Goal: Task Accomplishment & Management: Complete application form

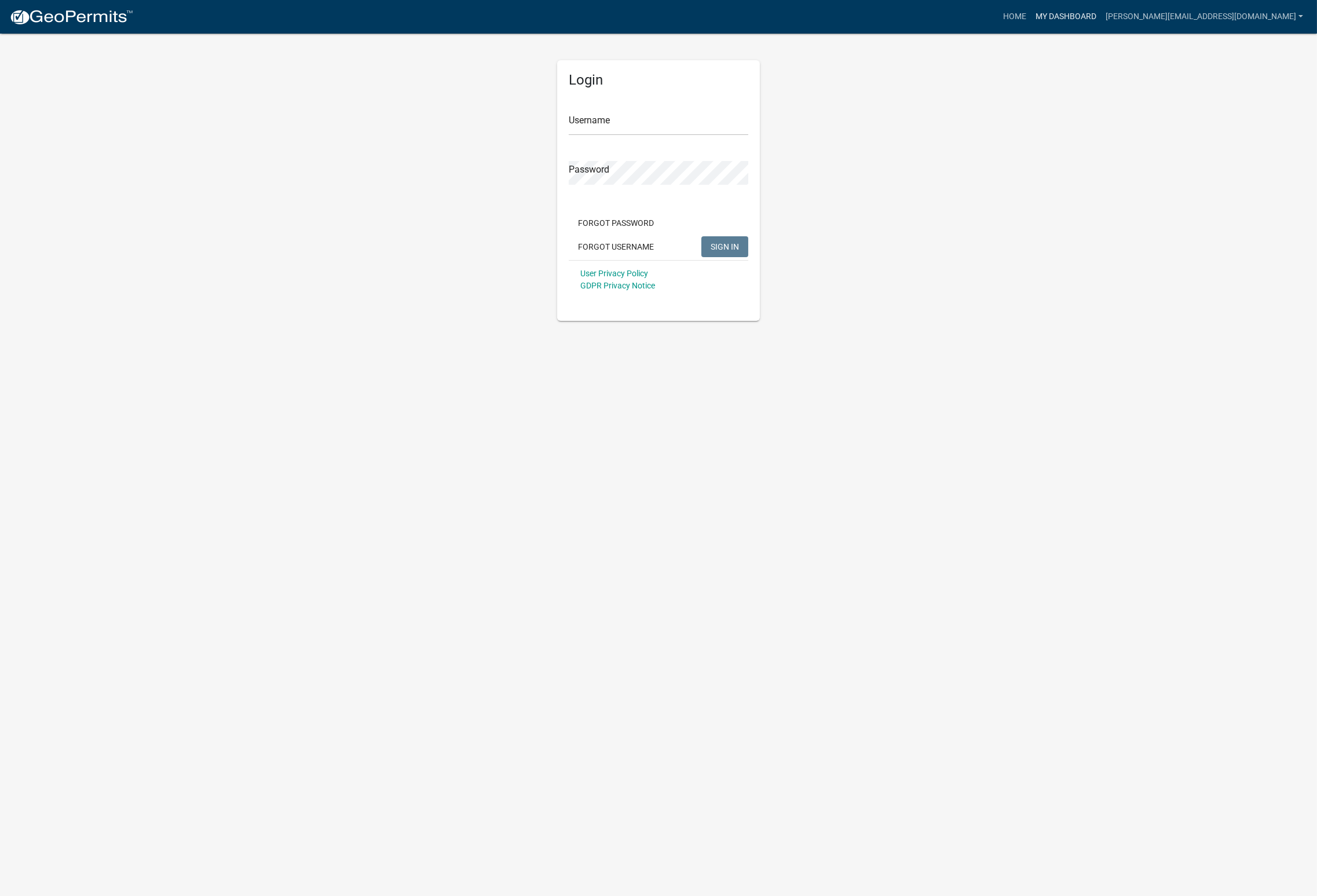
click at [1101, 12] on link "My Dashboard" at bounding box center [1066, 16] width 70 height 22
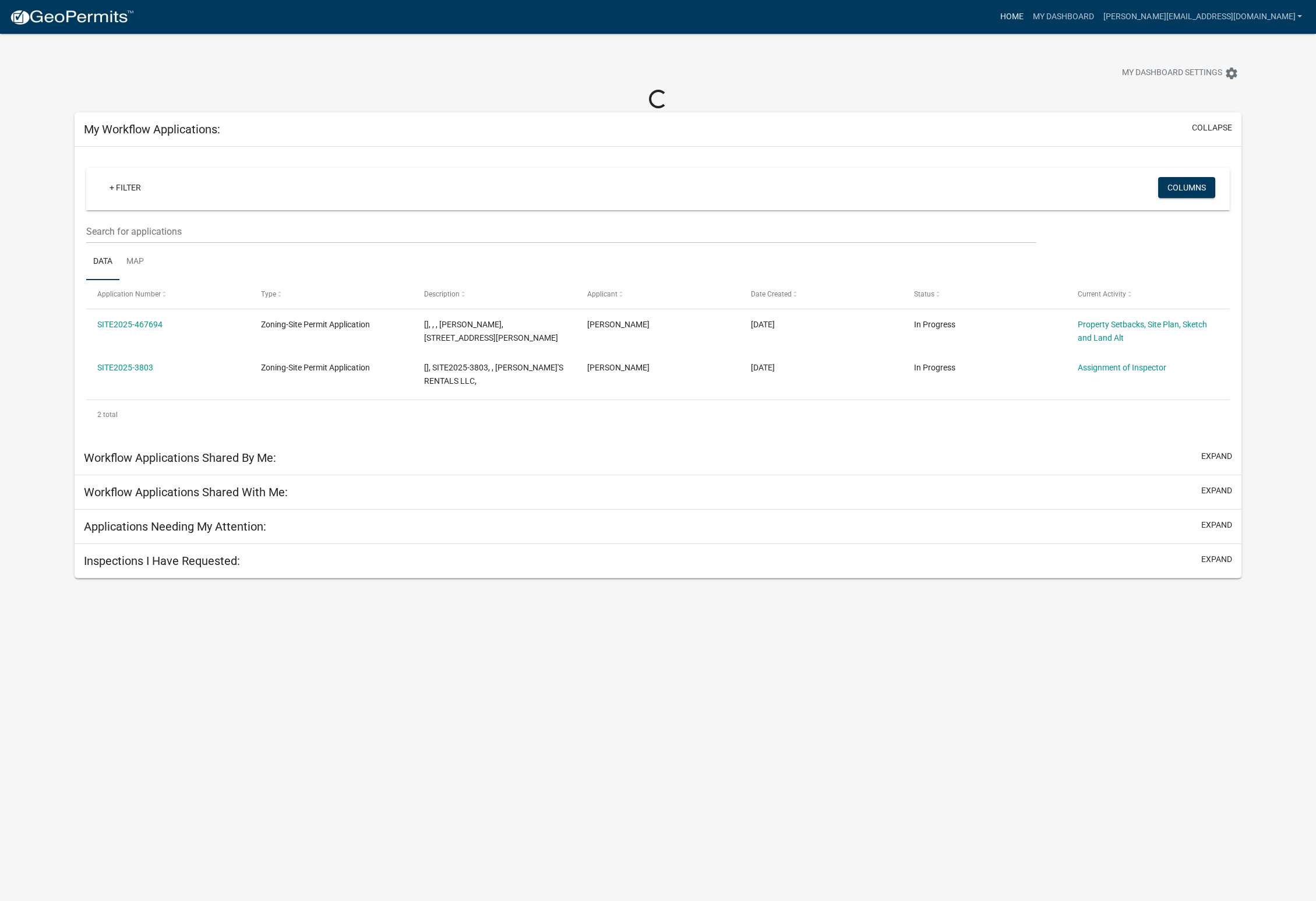
click at [1028, 14] on link "Home" at bounding box center [1011, 17] width 32 height 22
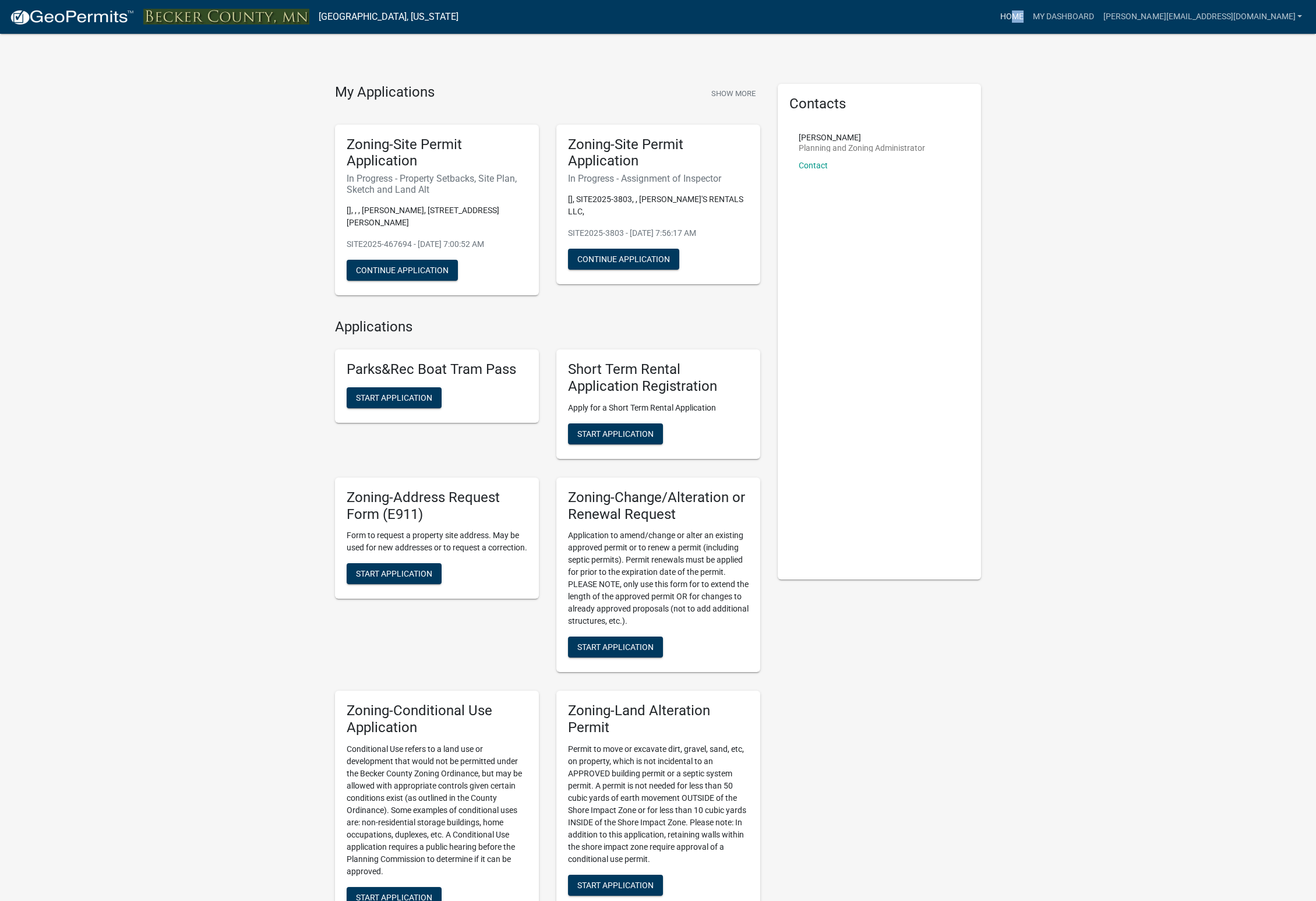
click at [1097, 18] on nav "[GEOGRAPHIC_DATA], [US_STATE] more_horiz Home My Dashboard [PERSON_NAME][EMAIL_…" at bounding box center [658, 17] width 1316 height 34
click at [1028, 18] on link "Home" at bounding box center [1011, 17] width 32 height 22
click at [1028, 17] on link "Home" at bounding box center [1011, 17] width 32 height 22
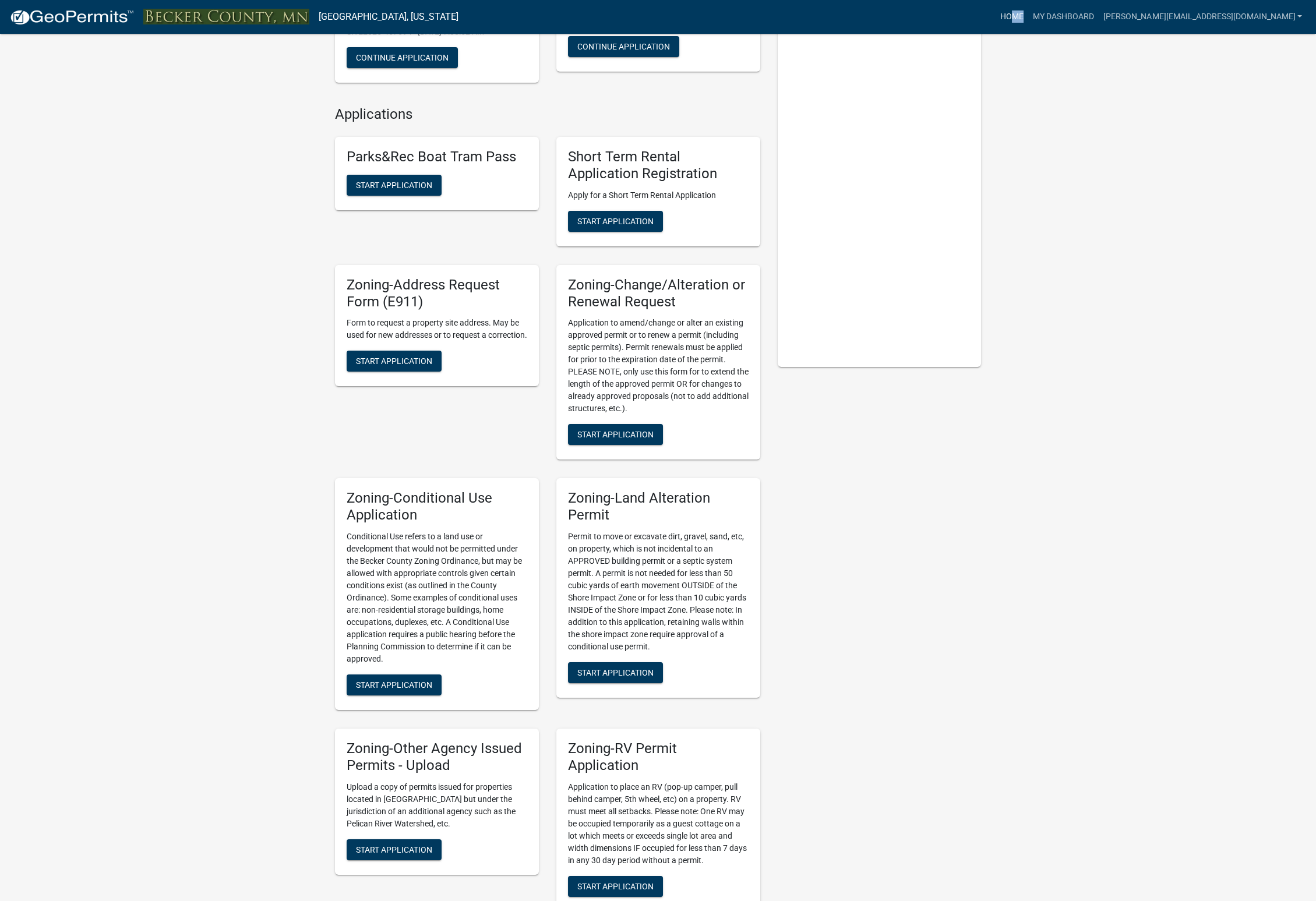
scroll to position [233, 0]
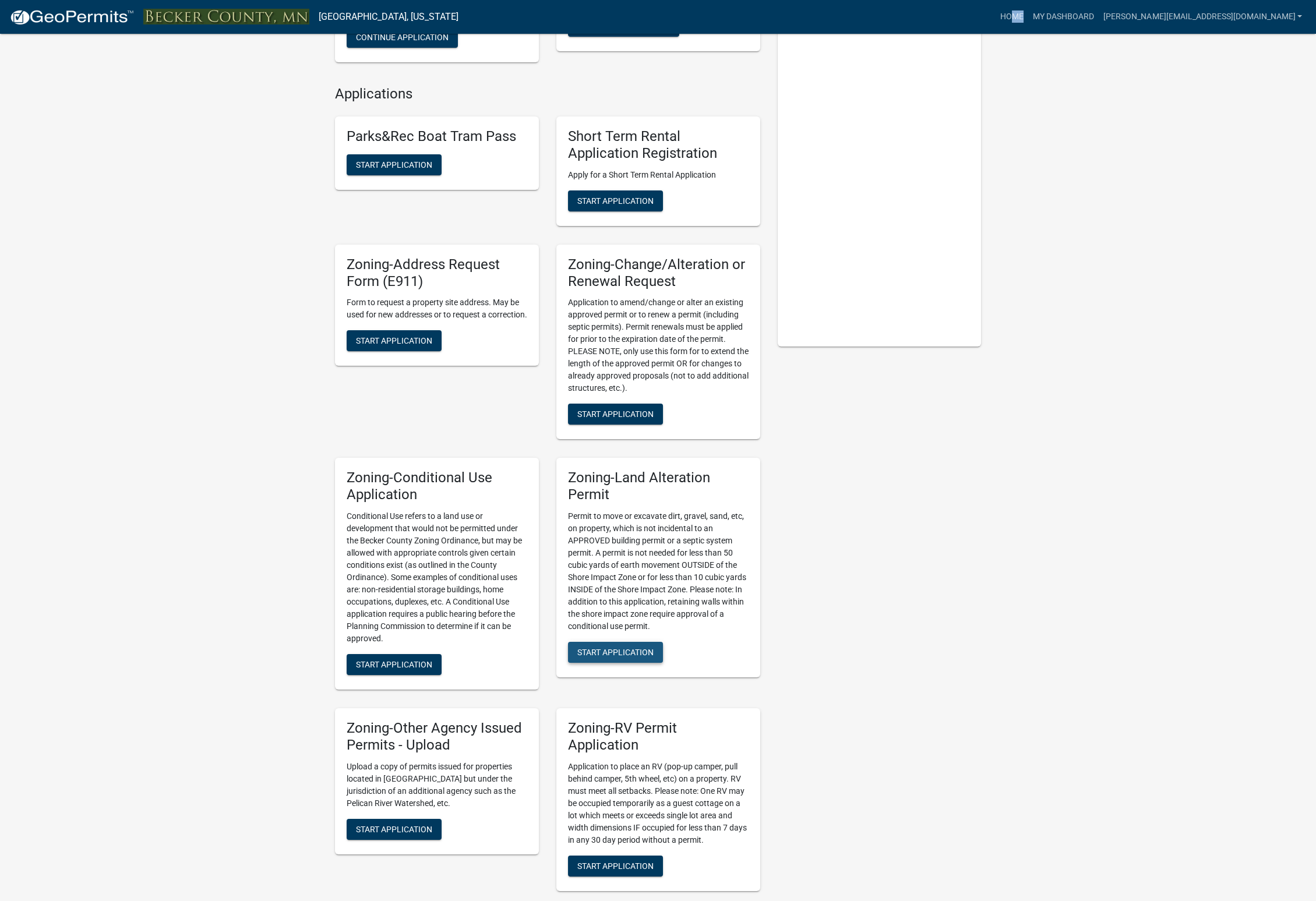
click at [603, 647] on span "Start Application" at bounding box center [615, 652] width 77 height 9
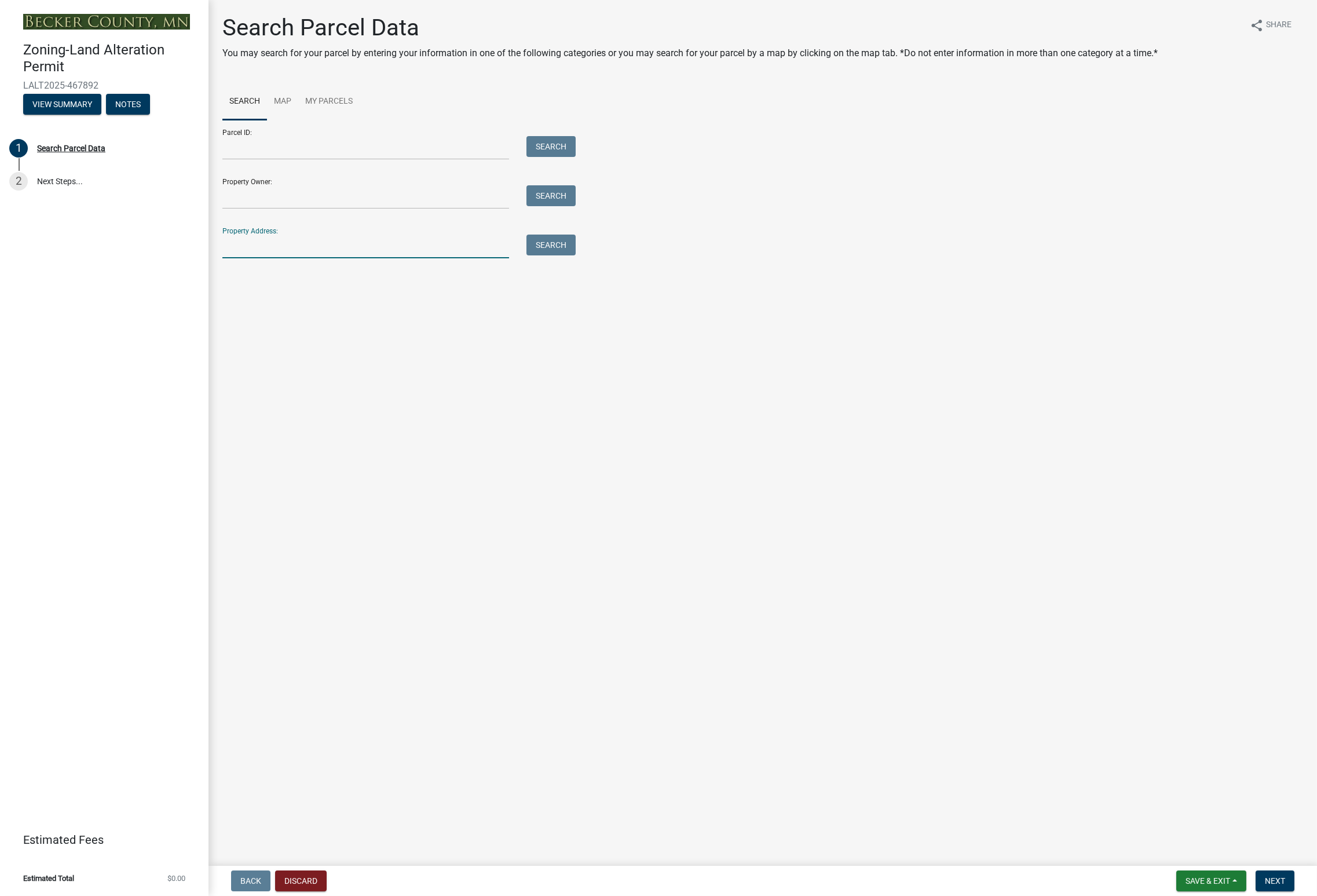
click at [295, 249] on input "Property Address:" at bounding box center [366, 246] width 287 height 24
click at [298, 203] on input "Property Owner:" at bounding box center [366, 197] width 287 height 24
click at [535, 197] on button "Search" at bounding box center [551, 196] width 49 height 21
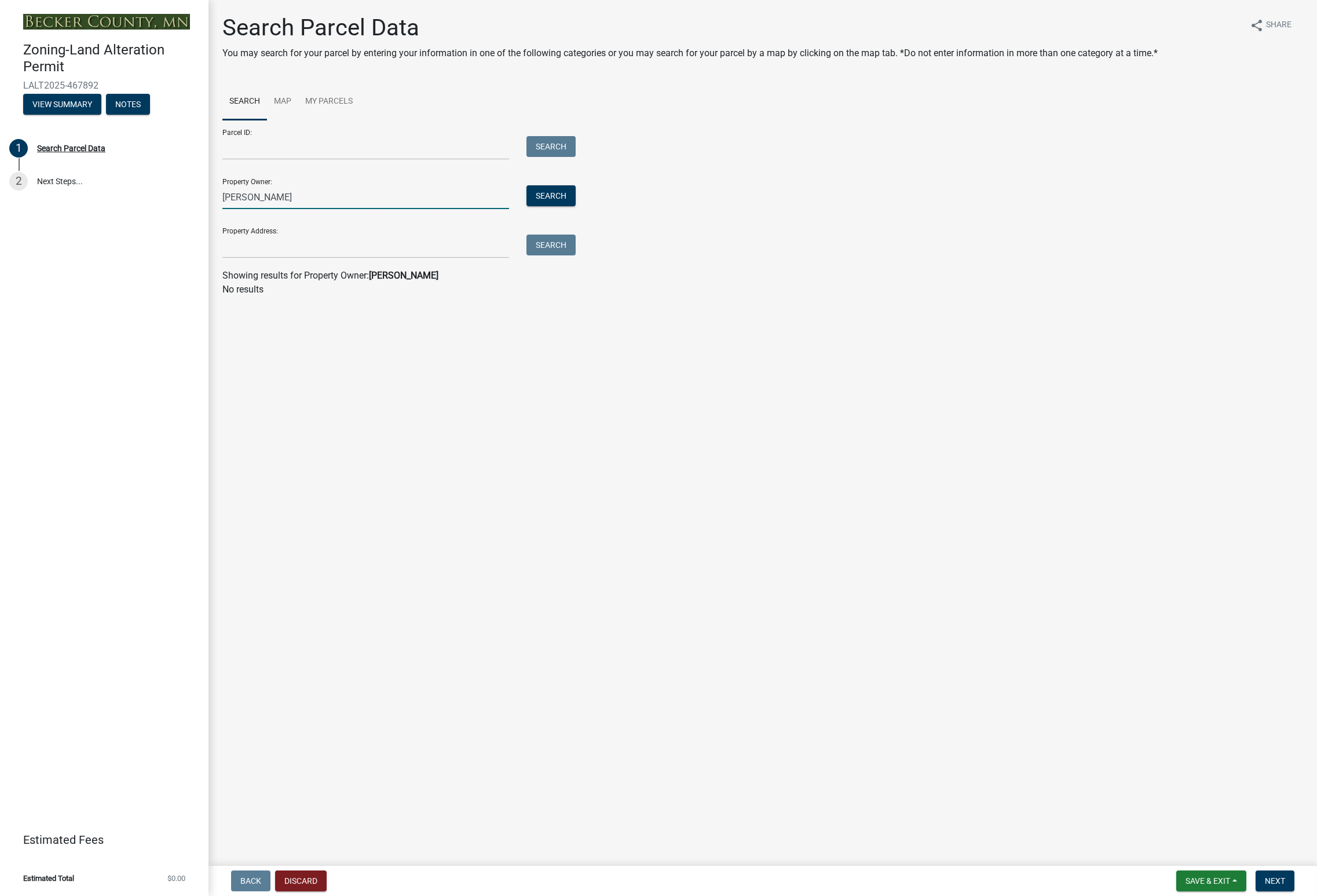
click at [244, 196] on input "[PERSON_NAME]" at bounding box center [366, 197] width 287 height 24
type input "[PERSON_NAME]"
click at [545, 197] on button "Search" at bounding box center [551, 196] width 49 height 21
click at [244, 317] on label at bounding box center [244, 317] width 0 height 0
click at [244, 325] on input "radio" at bounding box center [247, 321] width 7 height 7
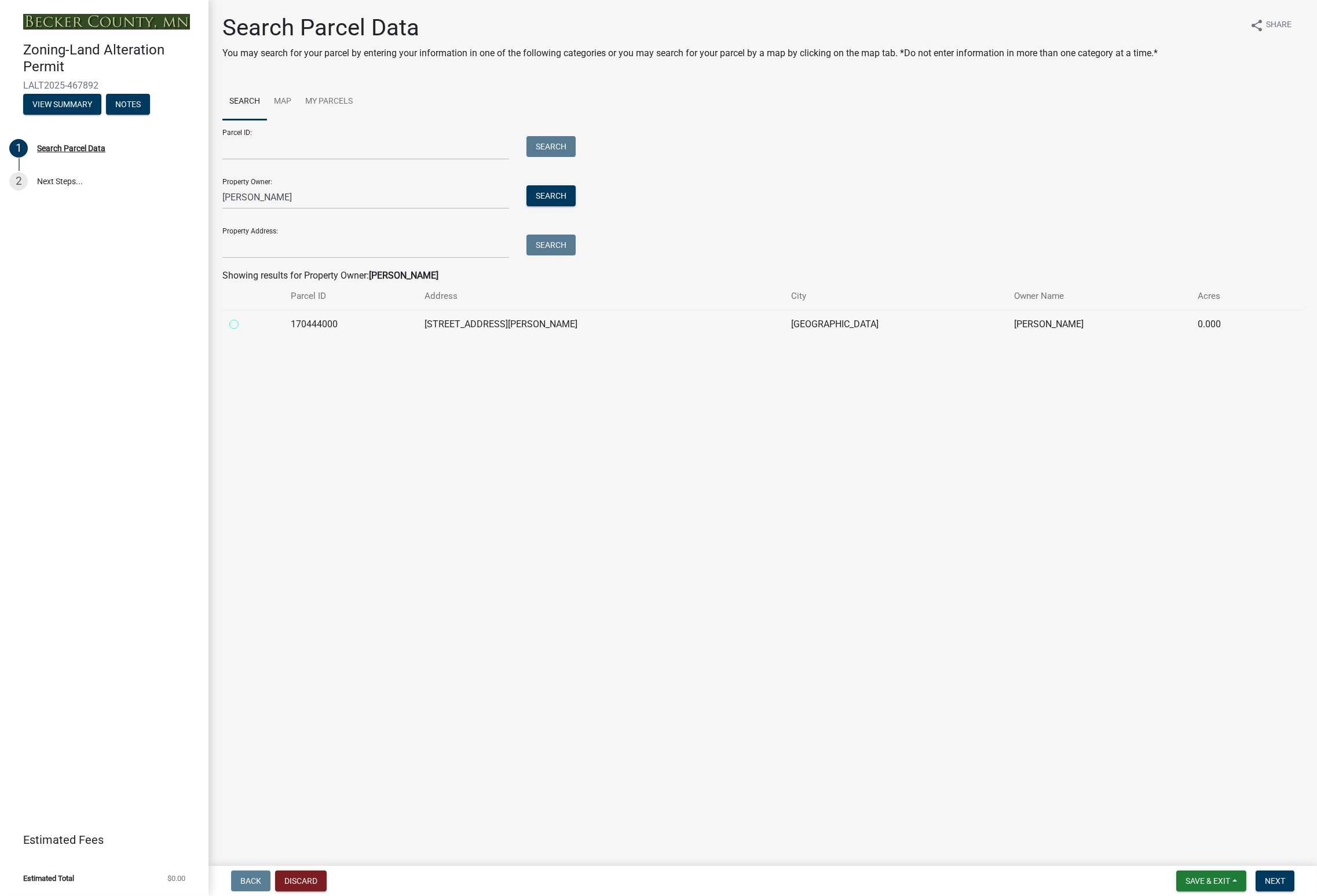
radio input "true"
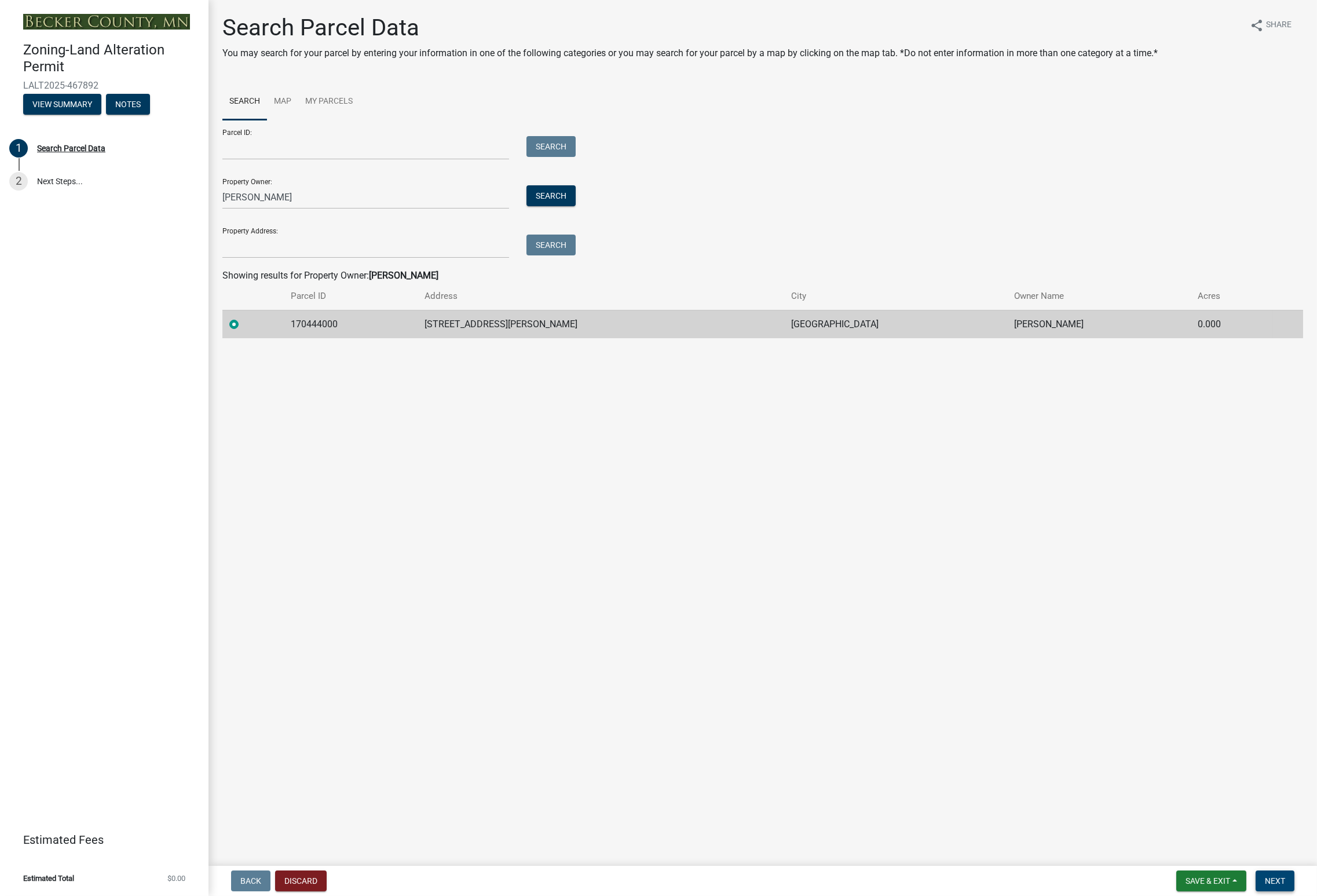
click at [1271, 880] on span "Next" at bounding box center [1275, 880] width 20 height 9
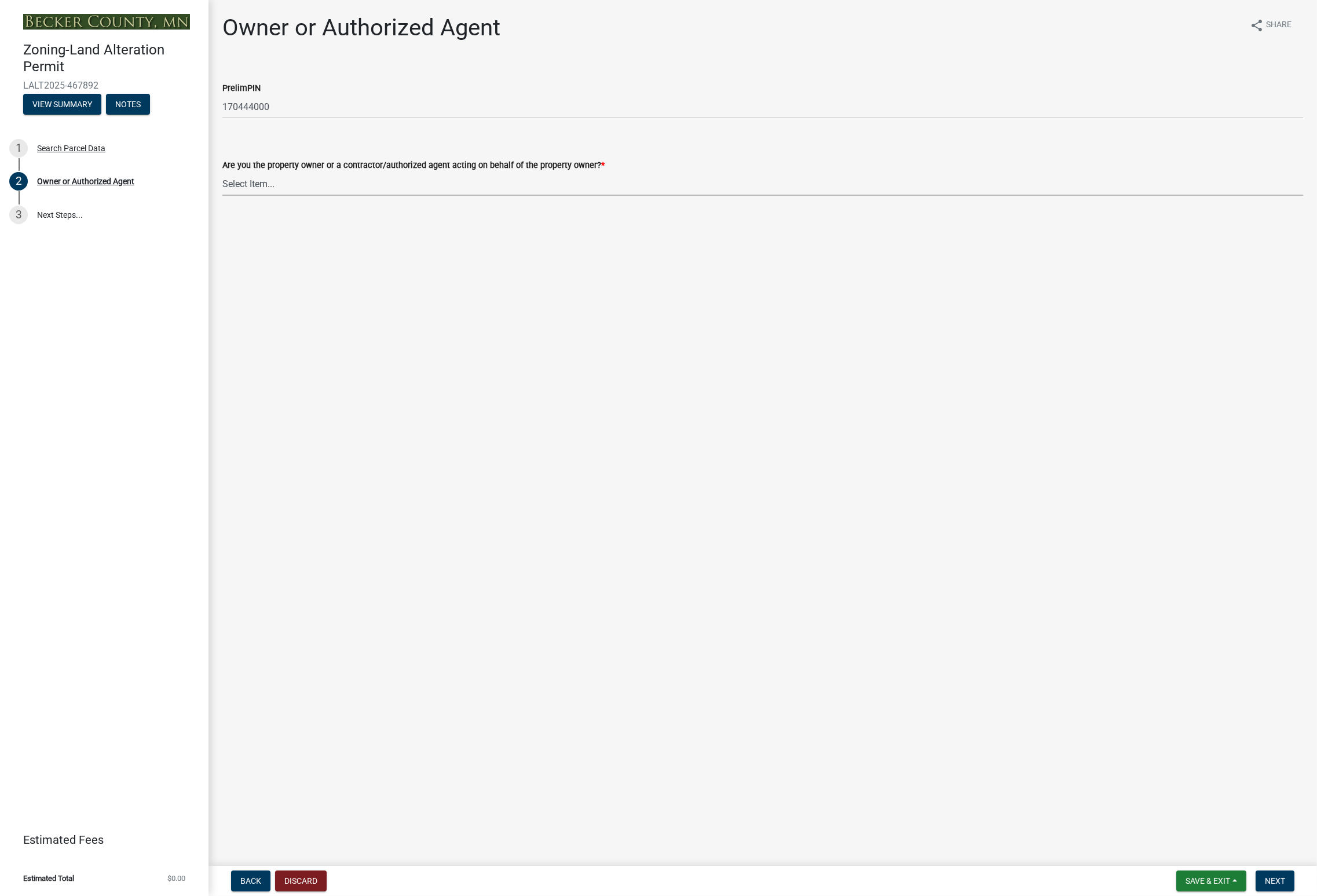
click at [342, 182] on select "Select Item... Property Owner Authorized Agent" at bounding box center [763, 184] width 1081 height 24
click at [223, 172] on select "Select Item... Property Owner Authorized Agent" at bounding box center [763, 184] width 1081 height 24
select select "7a309aef-9196-40c4-8ed8-2618524942cc"
click at [1274, 880] on span "Next" at bounding box center [1275, 880] width 20 height 9
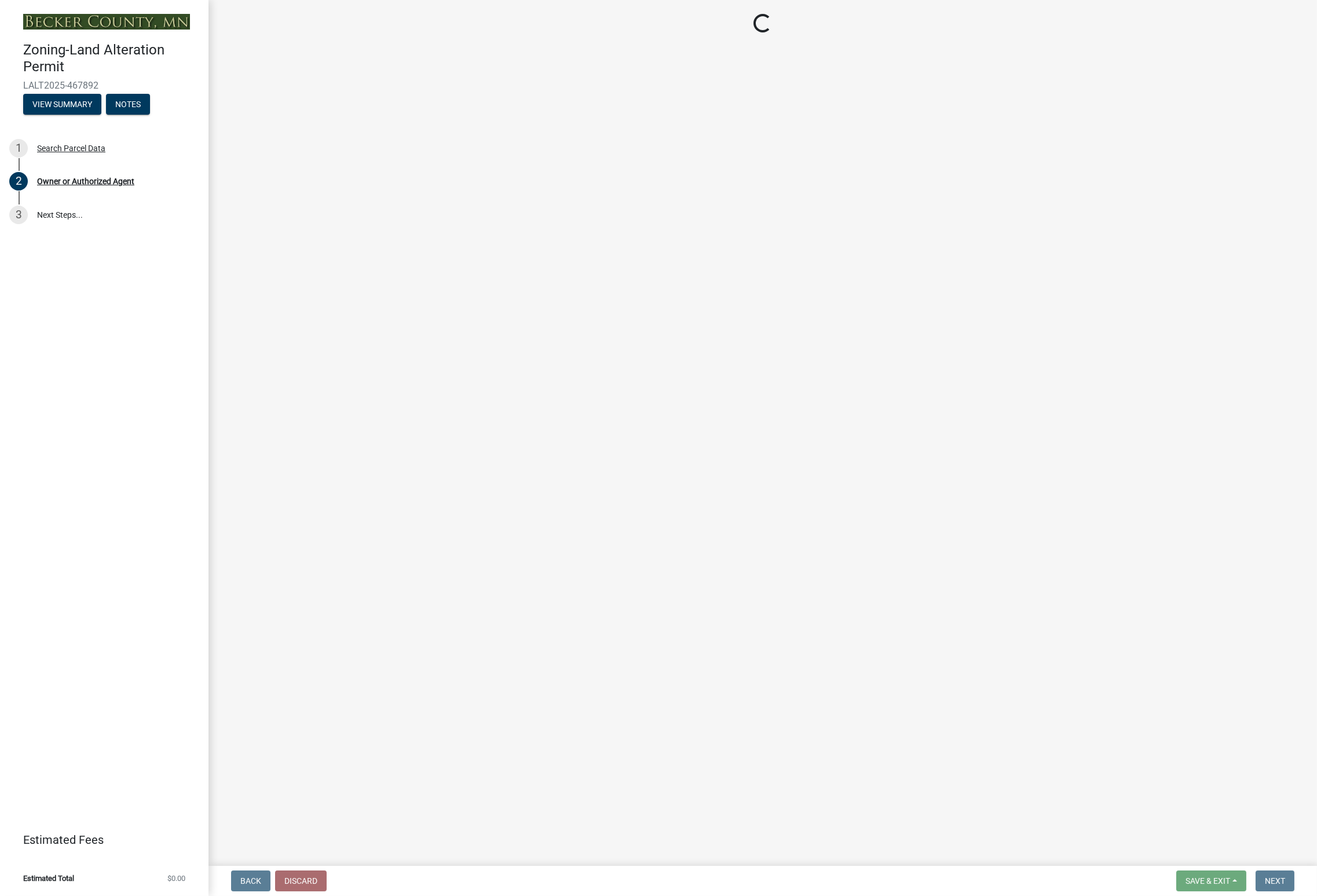
select select "4fe9dcff-739d-45b2-8227-236277fd53a1"
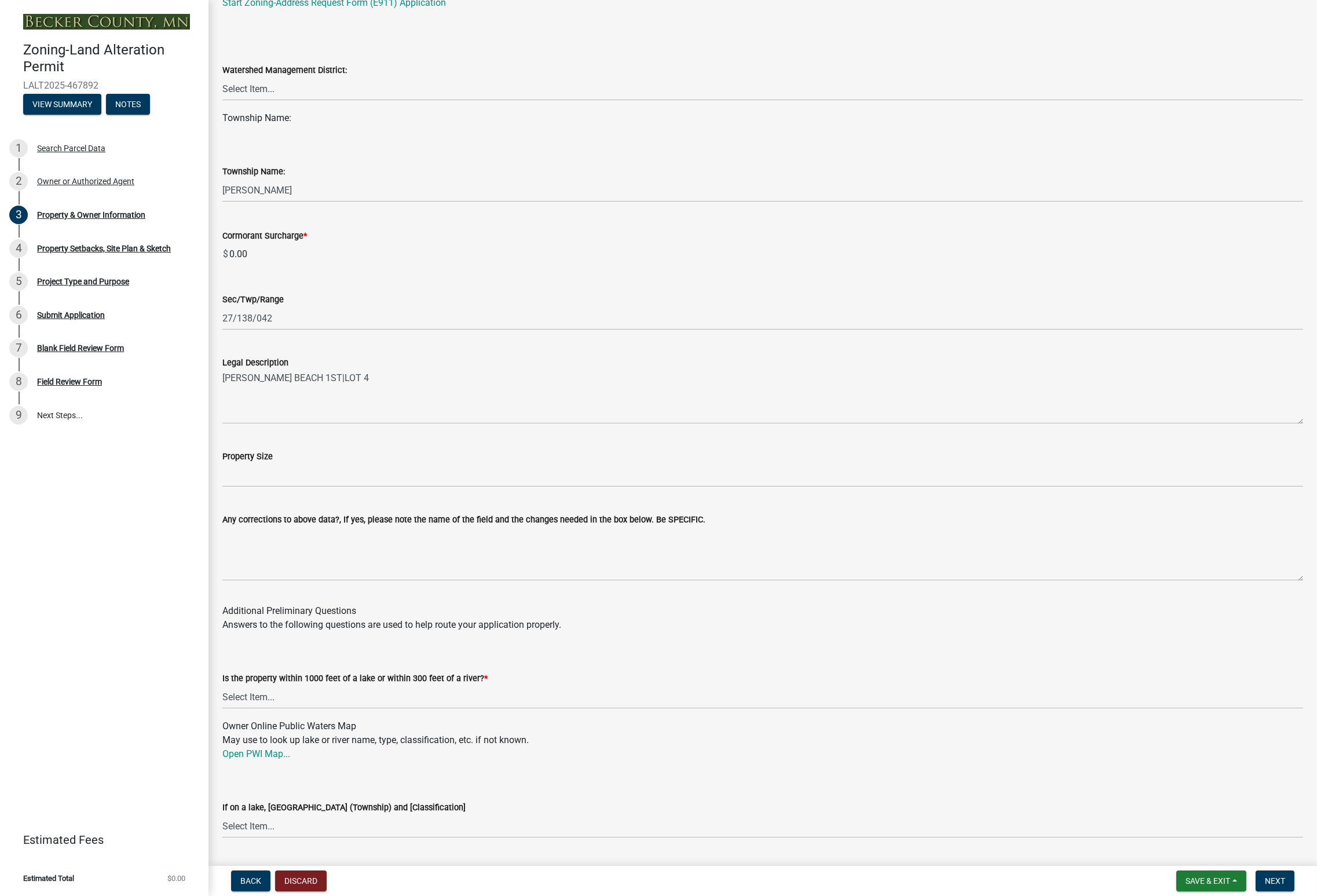
scroll to position [637, 0]
click at [89, 249] on div "Property Setbacks, Site Plan & Sketch" at bounding box center [104, 248] width 134 height 8
click at [92, 254] on div "4 Property Setbacks, Site Plan & Sketch" at bounding box center [99, 248] width 181 height 19
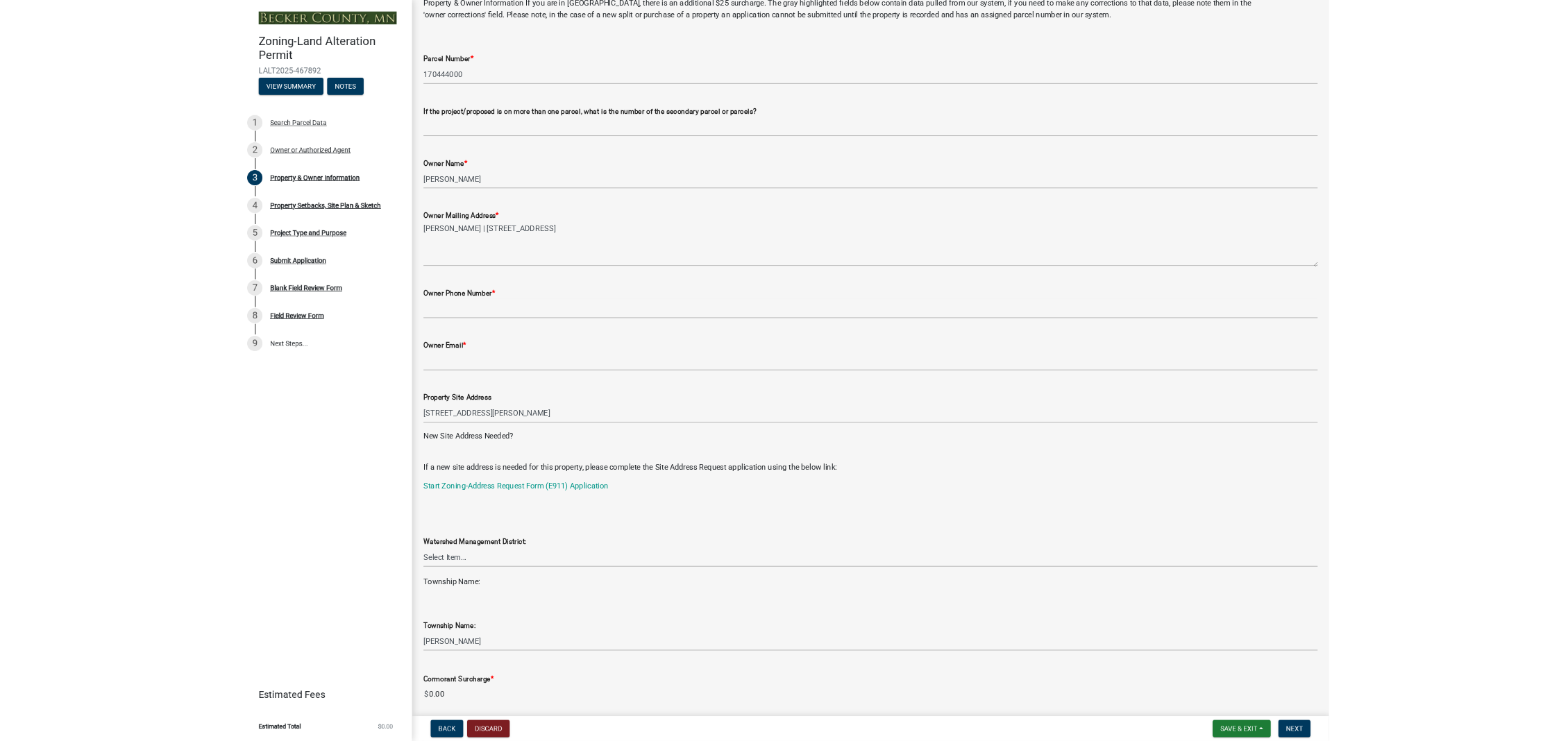
scroll to position [0, 0]
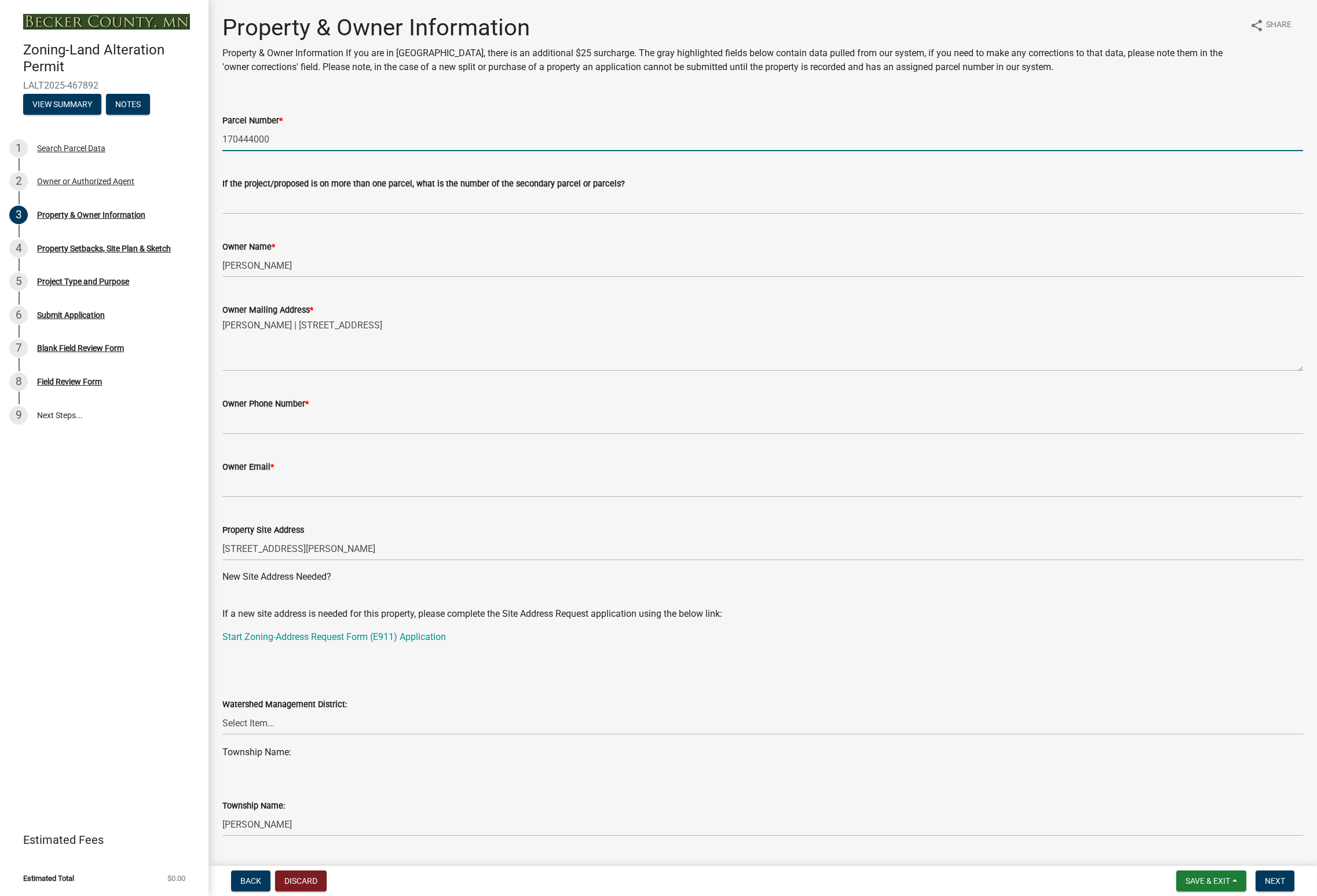
drag, startPoint x: 276, startPoint y: 142, endPoint x: 219, endPoint y: 149, distance: 57.4
click at [211, 143] on div "Property & Owner Information Property & Owner Information If you are in [GEOGRA…" at bounding box center [763, 863] width 1109 height 1698
click at [294, 886] on button "Discard" at bounding box center [300, 881] width 52 height 21
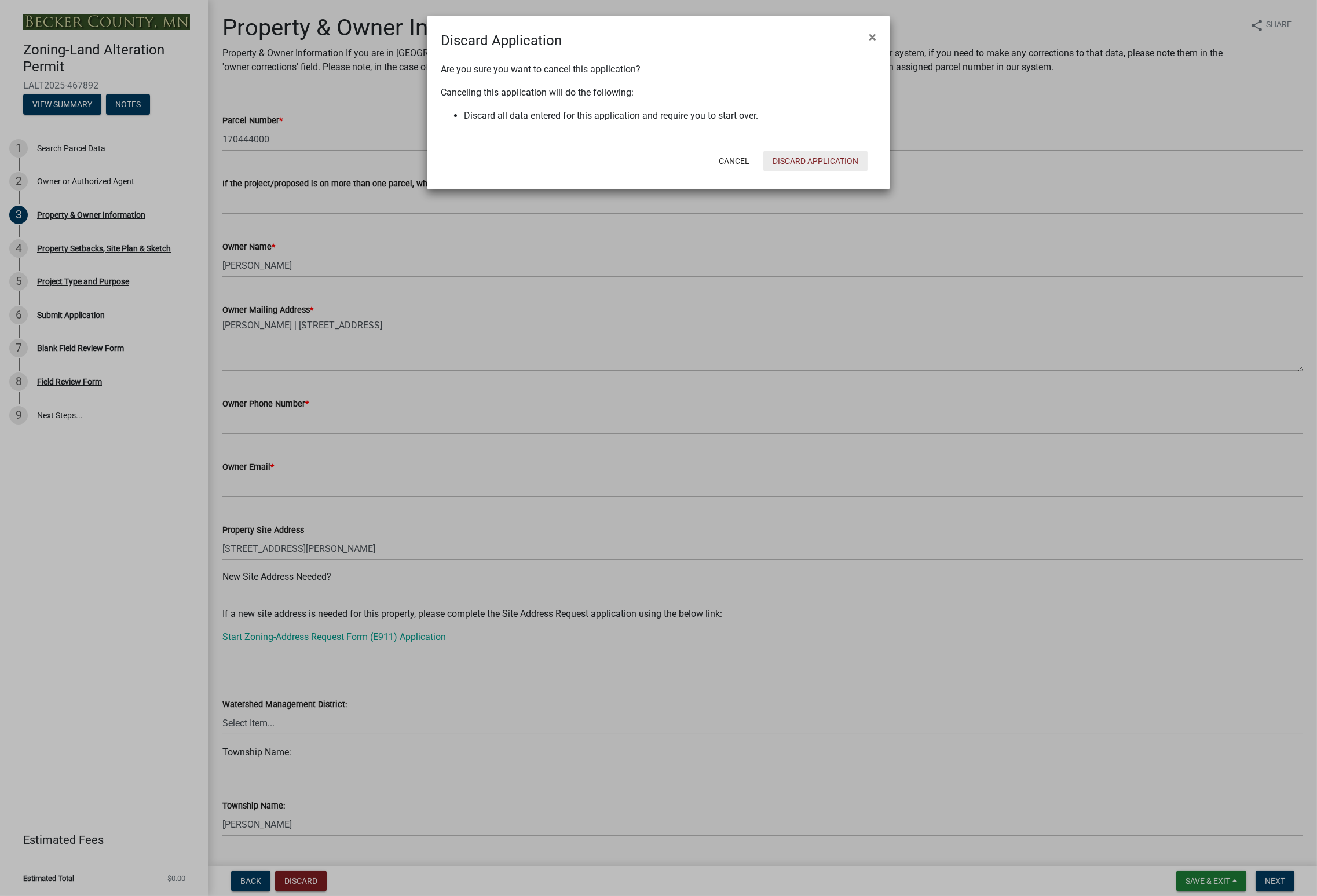
click at [801, 164] on button "Discard Application" at bounding box center [816, 161] width 105 height 21
